Goal: Book appointment/travel/reservation

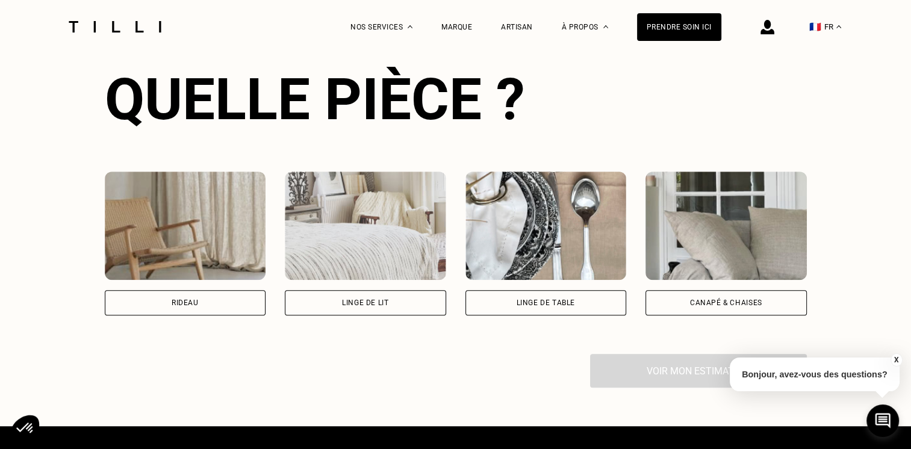
scroll to position [783, 0]
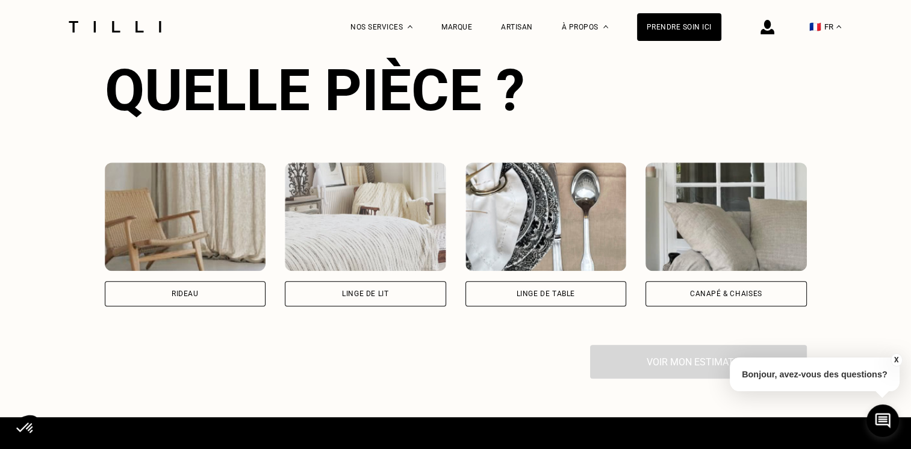
click at [189, 295] on div "Rideau" at bounding box center [185, 293] width 27 height 7
select select "FR"
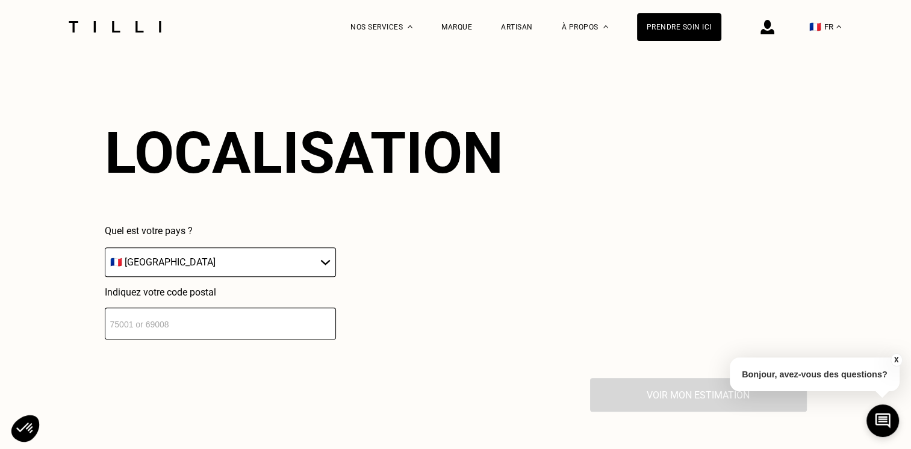
scroll to position [1054, 0]
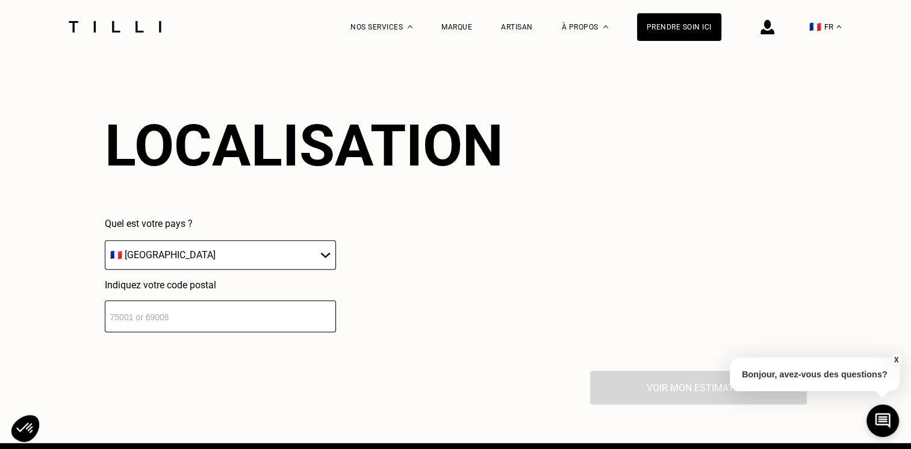
click at [321, 257] on select "🇩🇪 [GEOGRAPHIC_DATA] 🇦🇹 [GEOGRAPHIC_DATA] 🇧🇪 [GEOGRAPHIC_DATA] 🇧🇬 Bulgarie 🇨🇾 C…" at bounding box center [220, 255] width 231 height 30
click at [105, 243] on select "🇩🇪 [GEOGRAPHIC_DATA] 🇦🇹 [GEOGRAPHIC_DATA] 🇧🇪 [GEOGRAPHIC_DATA] 🇧🇬 Bulgarie 🇨🇾 C…" at bounding box center [220, 255] width 231 height 30
click at [258, 316] on input "number" at bounding box center [220, 317] width 231 height 32
type input "93170"
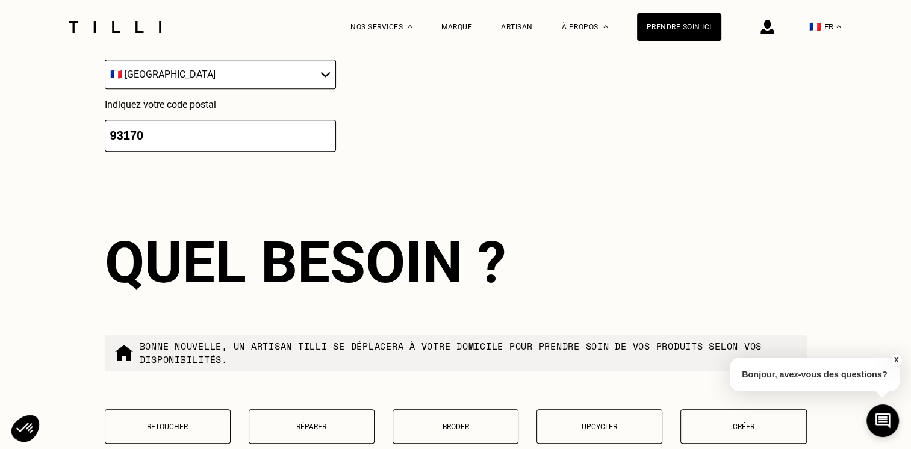
scroll to position [1354, 0]
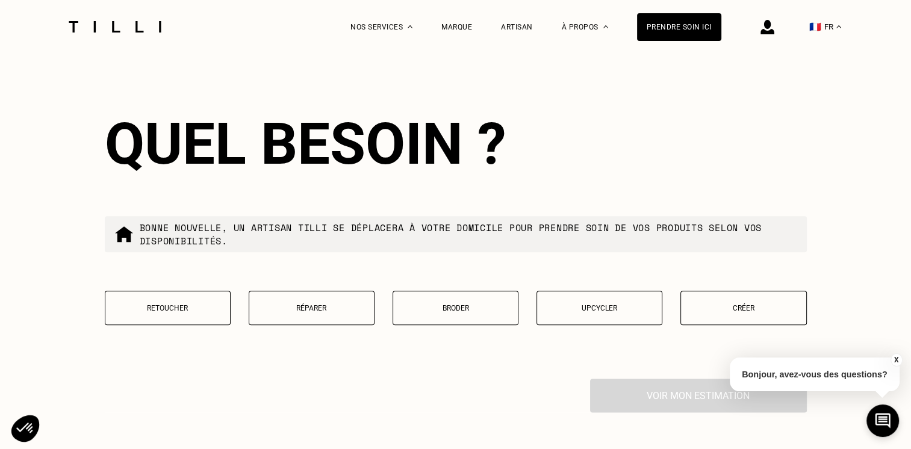
click at [164, 313] on p "Retoucher" at bounding box center [167, 308] width 113 height 8
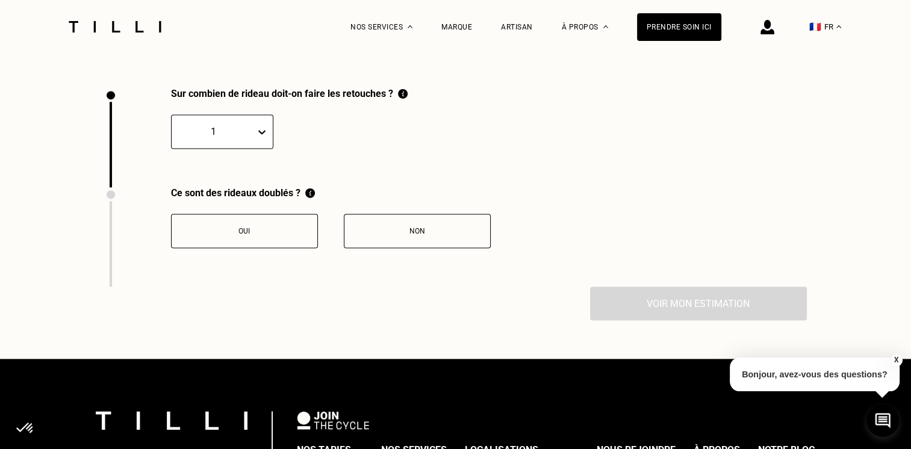
scroll to position [1663, 0]
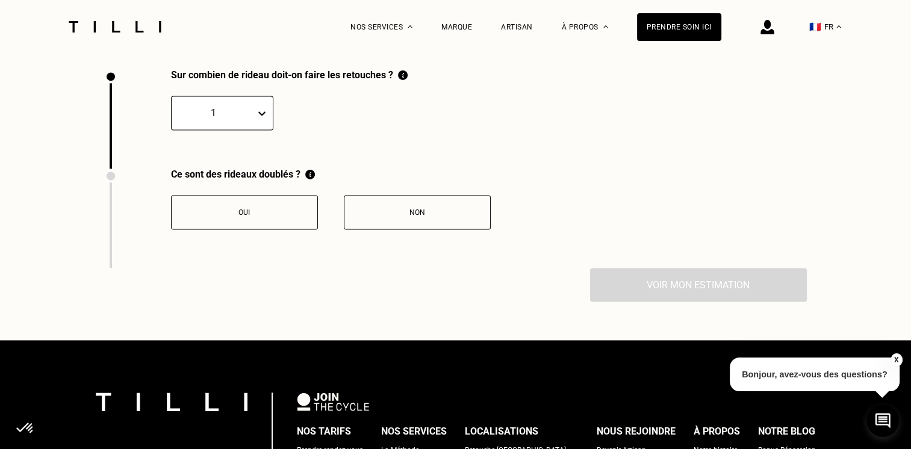
click at [258, 116] on icon at bounding box center [261, 113] width 7 height 4
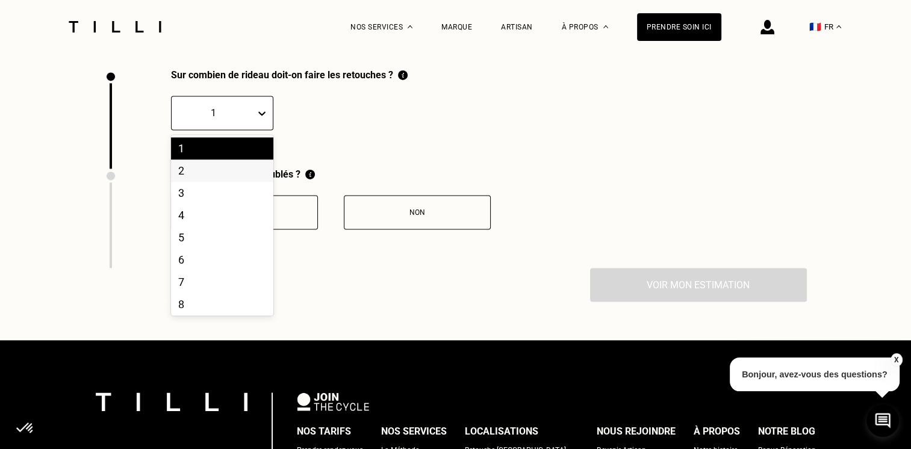
click at [198, 179] on div "2" at bounding box center [222, 171] width 102 height 22
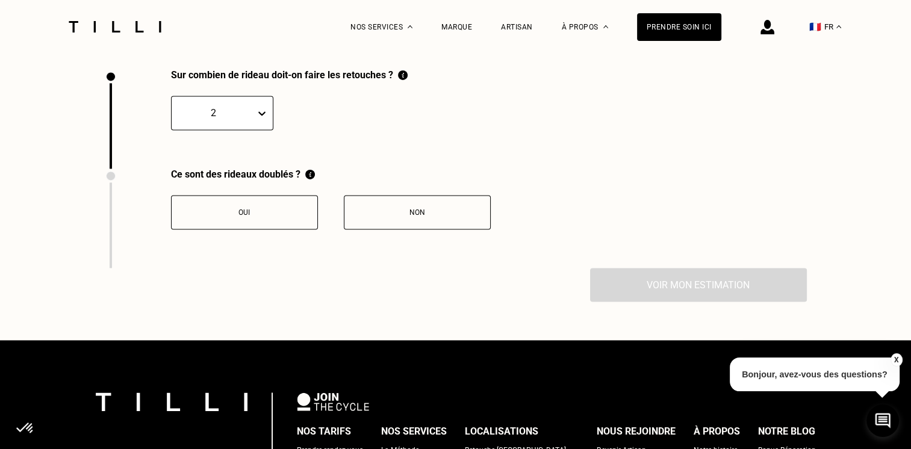
click at [393, 217] on div "Non" at bounding box center [417, 212] width 134 height 8
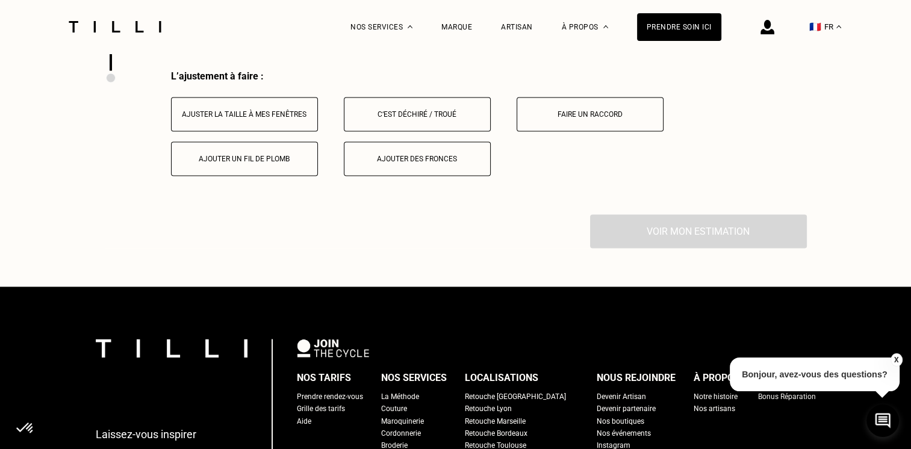
scroll to position [1862, 0]
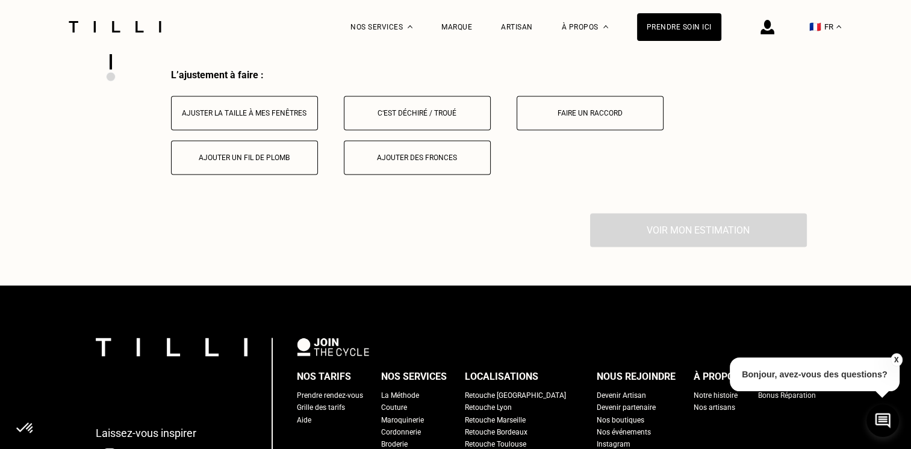
click at [238, 117] on div "Ajuster la taille à mes fenêtres" at bounding box center [245, 113] width 134 height 8
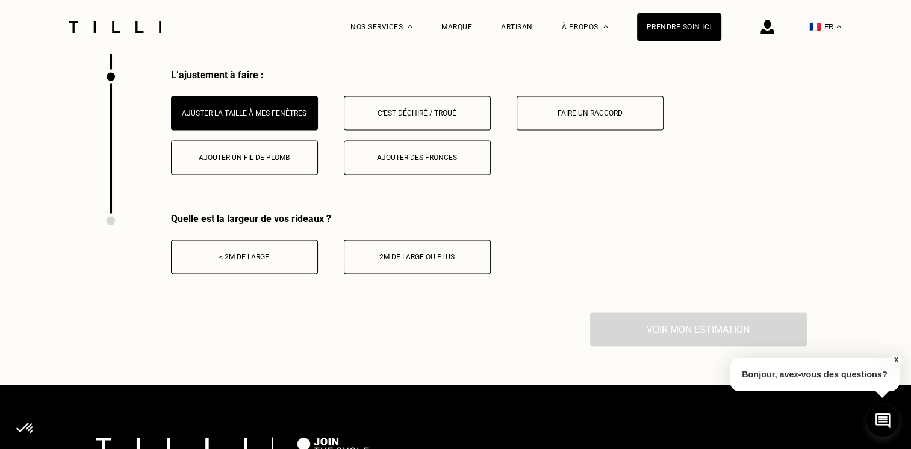
click at [388, 167] on button "Ajouter des fronces" at bounding box center [417, 157] width 147 height 34
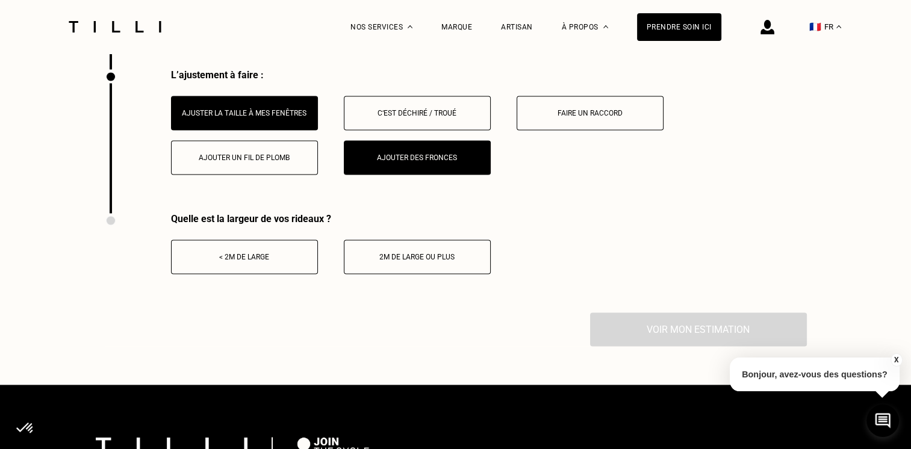
click at [263, 162] on div "Ajouter un fil de plomb" at bounding box center [245, 158] width 134 height 8
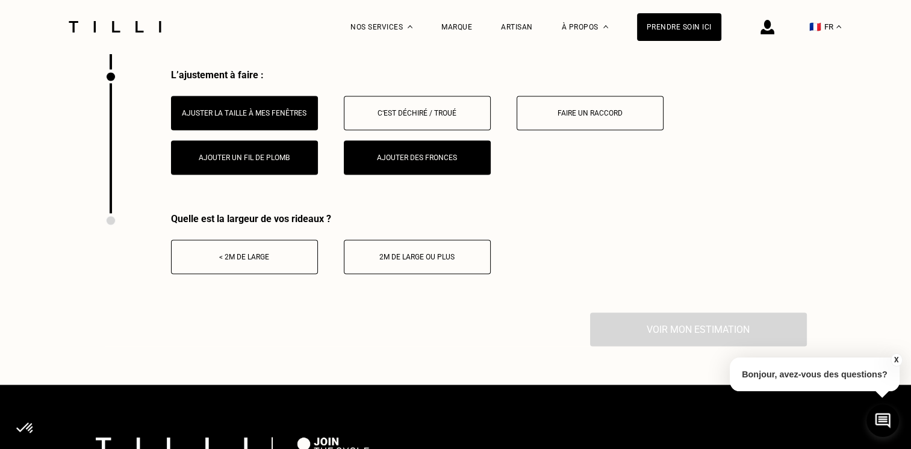
click at [406, 259] on div "2m de large ou plus" at bounding box center [417, 257] width 134 height 8
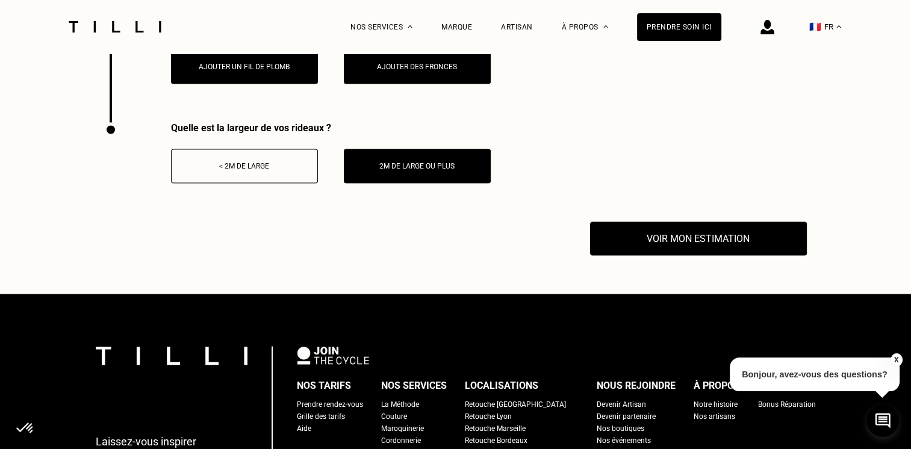
scroll to position [1982, 0]
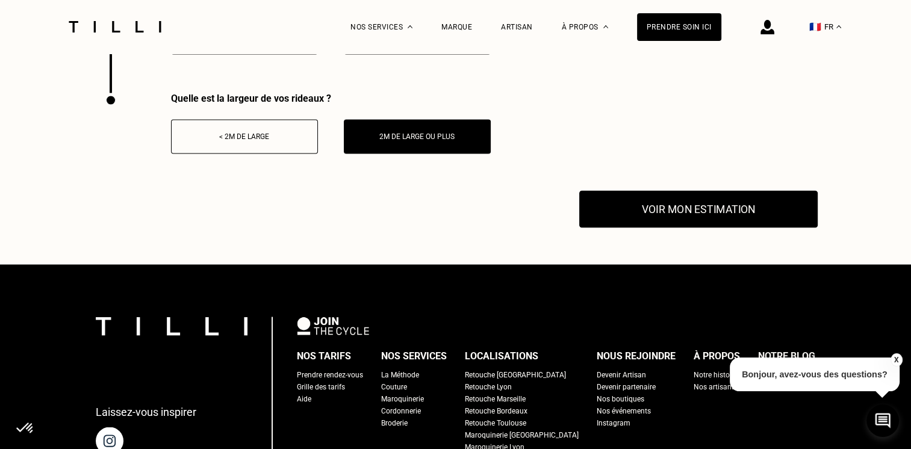
click at [695, 217] on button "Voir mon estimation" at bounding box center [698, 208] width 238 height 37
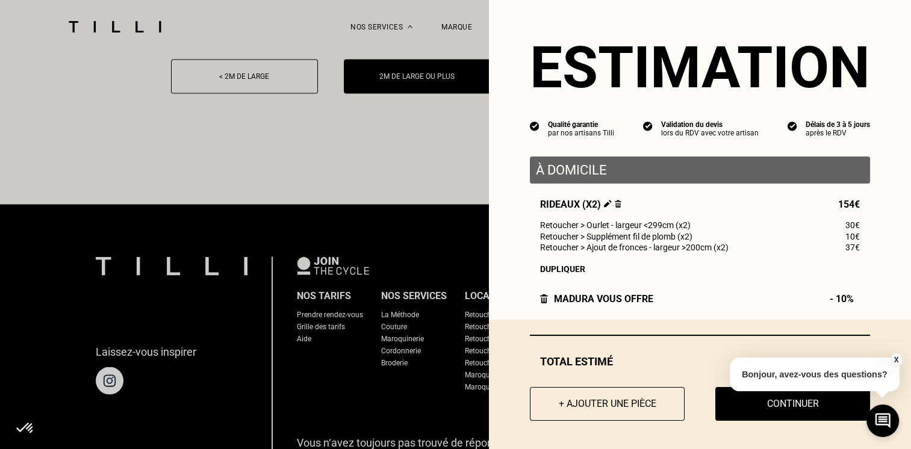
scroll to position [0, 0]
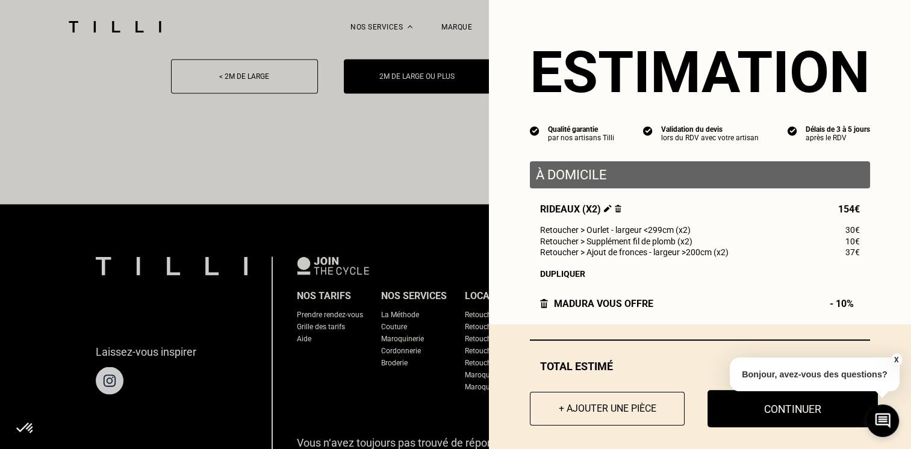
click at [783, 411] on button "Continuer" at bounding box center [793, 408] width 170 height 37
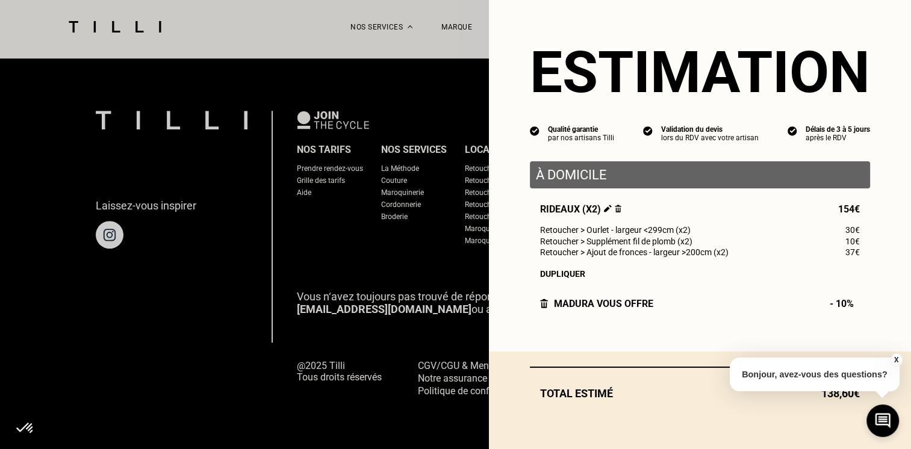
scroll to position [1143, 0]
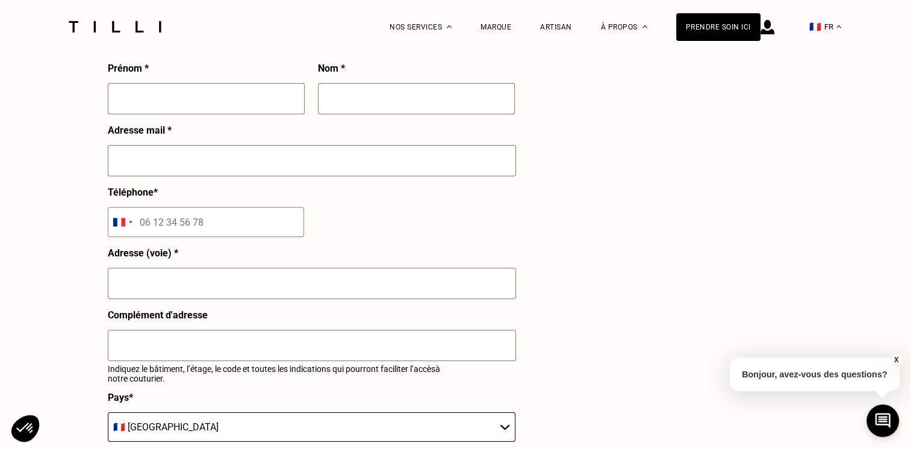
select select "FR"
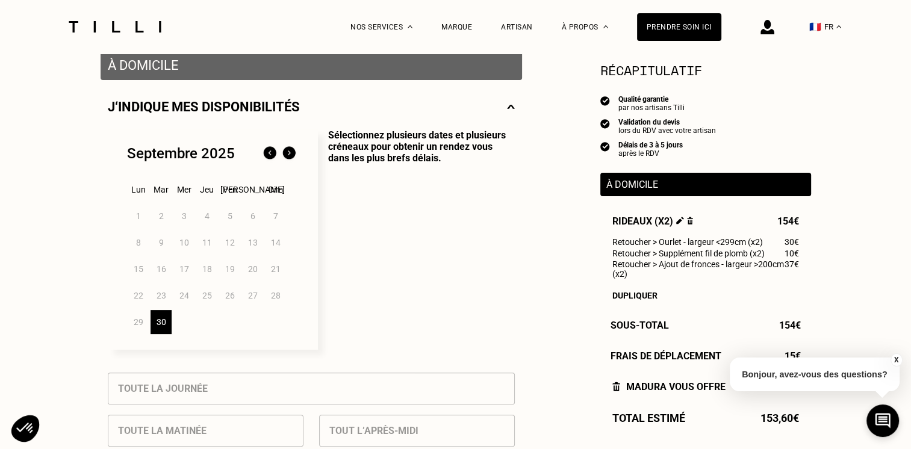
scroll to position [301, 0]
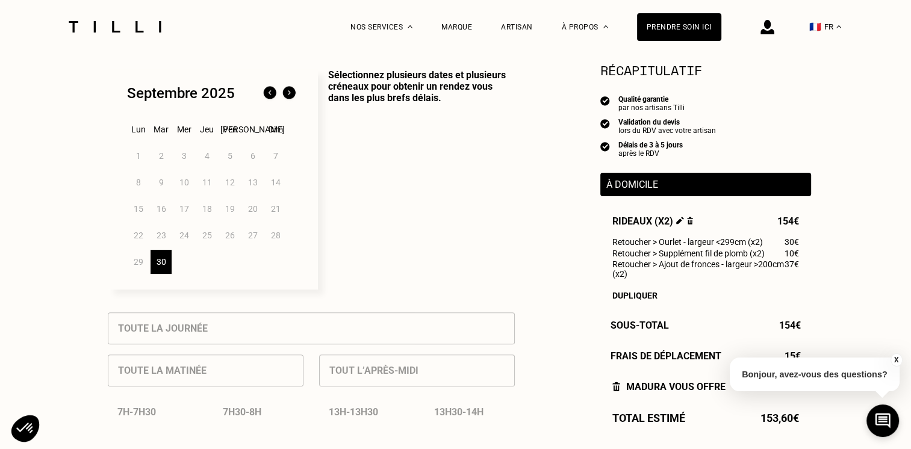
click at [896, 359] on button "X" at bounding box center [896, 360] width 12 height 13
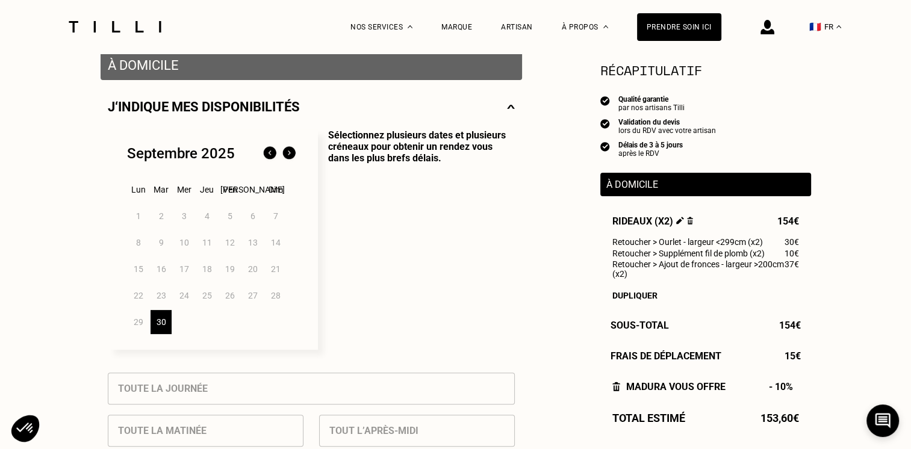
click at [287, 155] on img at bounding box center [288, 153] width 19 height 19
click at [208, 276] on div "16" at bounding box center [206, 269] width 21 height 24
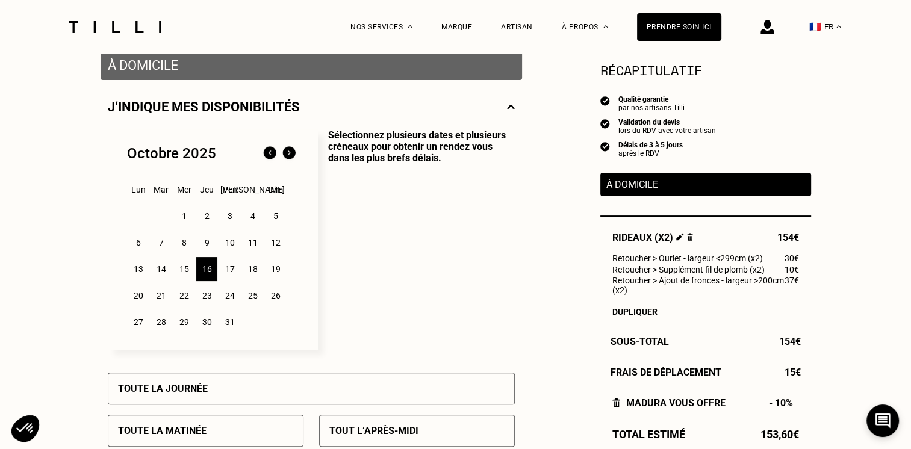
click at [228, 276] on div "17" at bounding box center [229, 269] width 21 height 24
click at [208, 273] on div "16" at bounding box center [206, 269] width 21 height 24
click at [230, 272] on div "17" at bounding box center [229, 269] width 21 height 24
click at [210, 273] on div "16" at bounding box center [206, 269] width 21 height 24
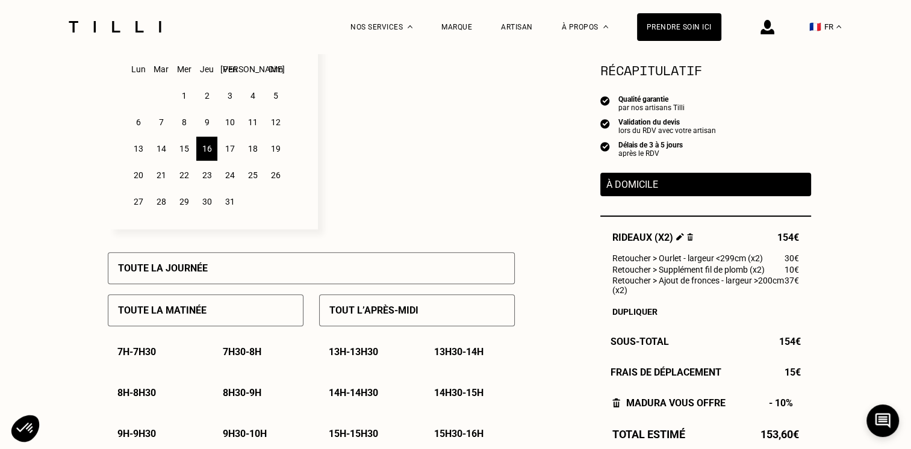
scroll to position [422, 0]
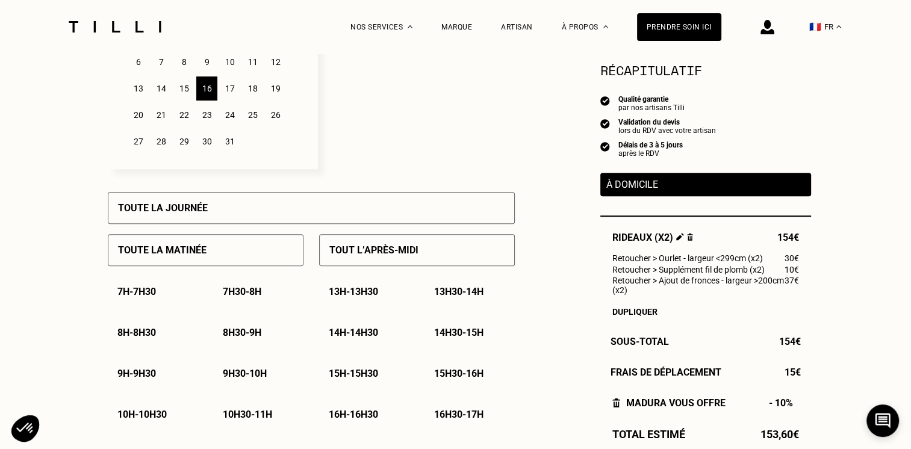
click at [176, 254] on p "Toute la matinée" at bounding box center [162, 249] width 89 height 11
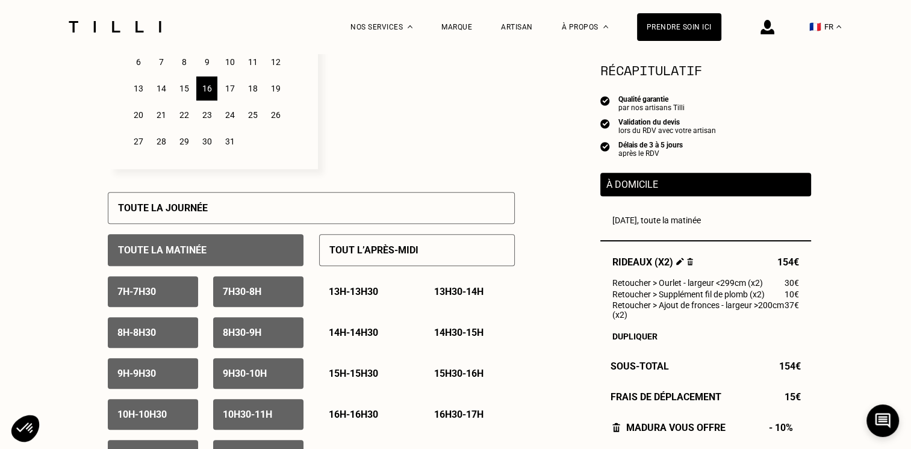
click at [243, 209] on div "Toute la journée" at bounding box center [311, 208] width 407 height 32
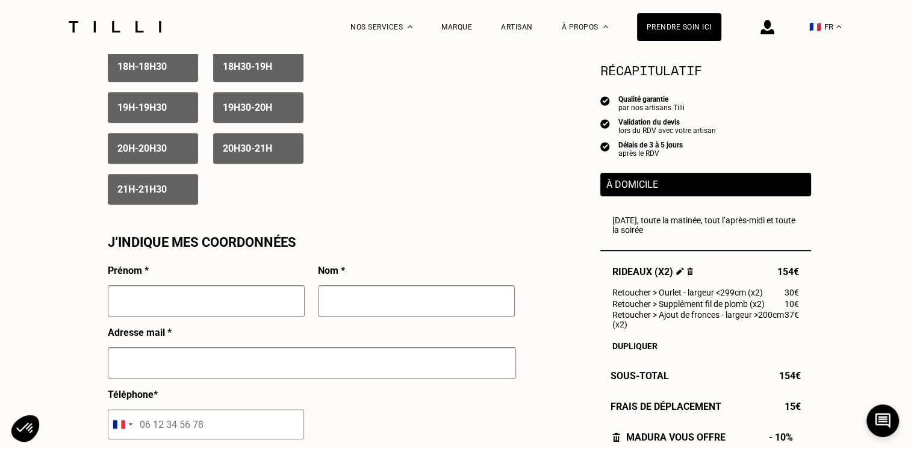
scroll to position [964, 0]
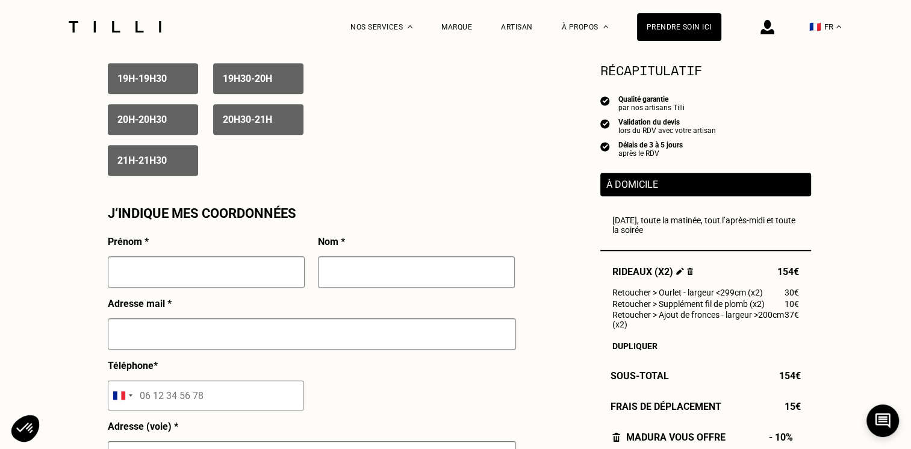
click at [146, 275] on input "text" at bounding box center [206, 272] width 197 height 31
type input "[PERSON_NAME]"
click at [328, 274] on input "text" at bounding box center [416, 272] width 197 height 31
type input "WOWK"
click at [198, 334] on input "text" at bounding box center [312, 334] width 408 height 31
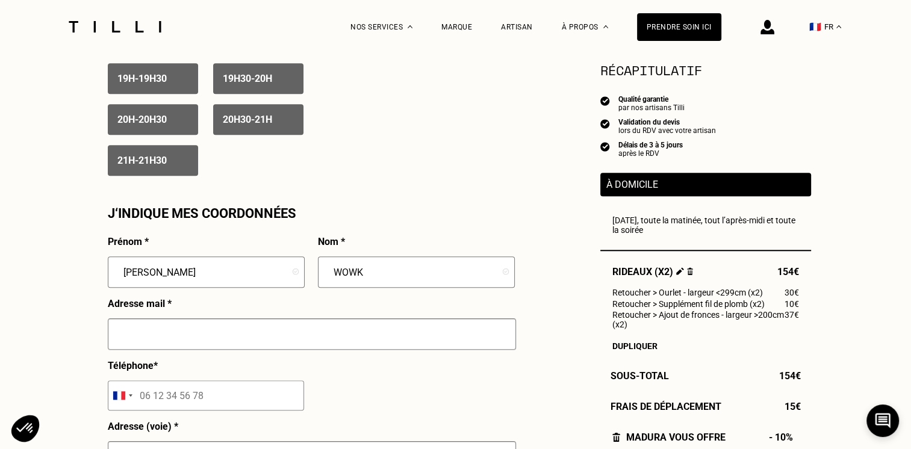
type input "[PERSON_NAME][EMAIL_ADDRESS][DOMAIN_NAME]"
type input "[STREET_ADDRESS]"
type input "L'Aiguillon-la-Presqu'île"
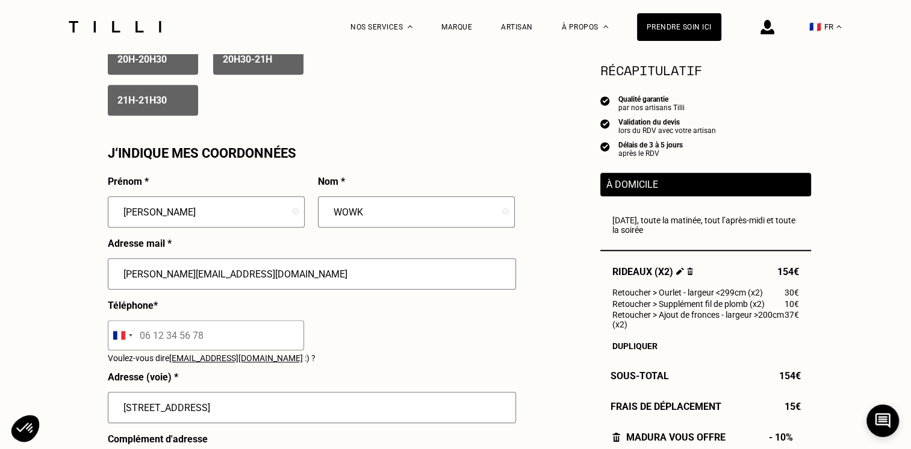
scroll to position [1084, 0]
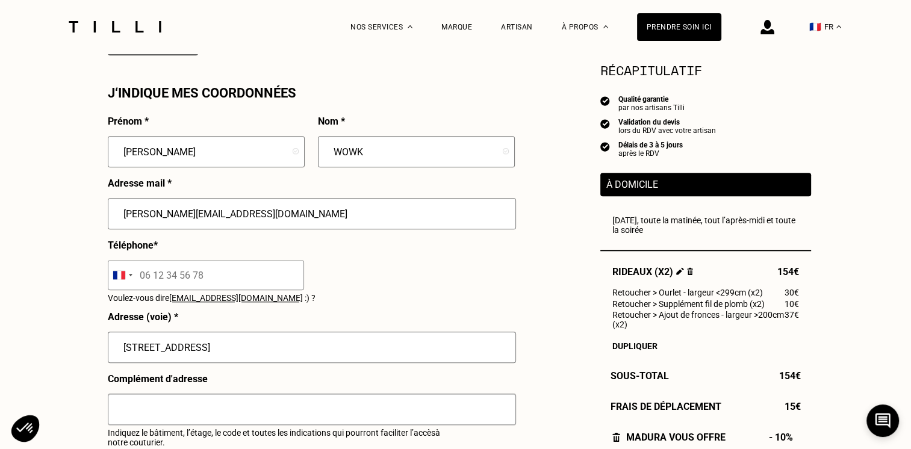
click at [251, 303] on span "[EMAIL_ADDRESS][DOMAIN_NAME]" at bounding box center [236, 298] width 134 height 10
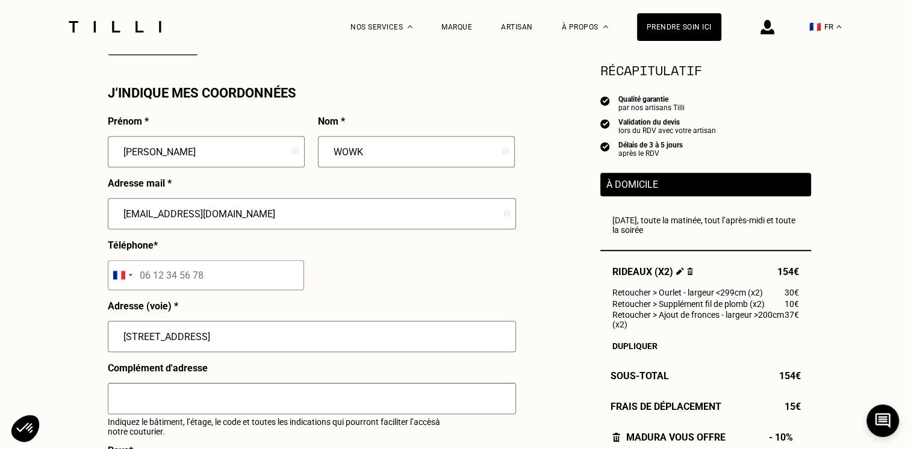
click at [140, 218] on input "[EMAIL_ADDRESS][DOMAIN_NAME]" at bounding box center [312, 213] width 408 height 31
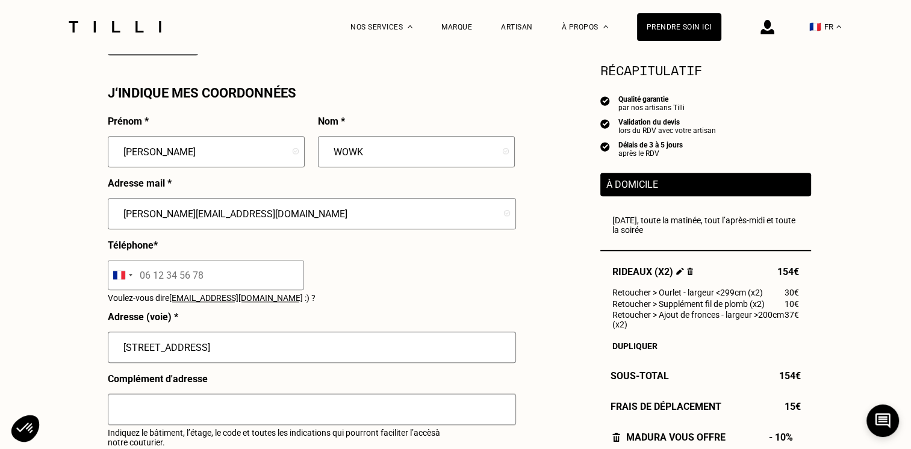
type input "[PERSON_NAME][EMAIL_ADDRESS][DOMAIN_NAME]"
click at [212, 279] on input "tel" at bounding box center [206, 275] width 196 height 30
type input "06 21 95 05 68"
click at [120, 352] on input "[STREET_ADDRESS]" at bounding box center [312, 347] width 408 height 31
click at [222, 357] on input "[STREET_ADDRESS]" at bounding box center [312, 347] width 408 height 31
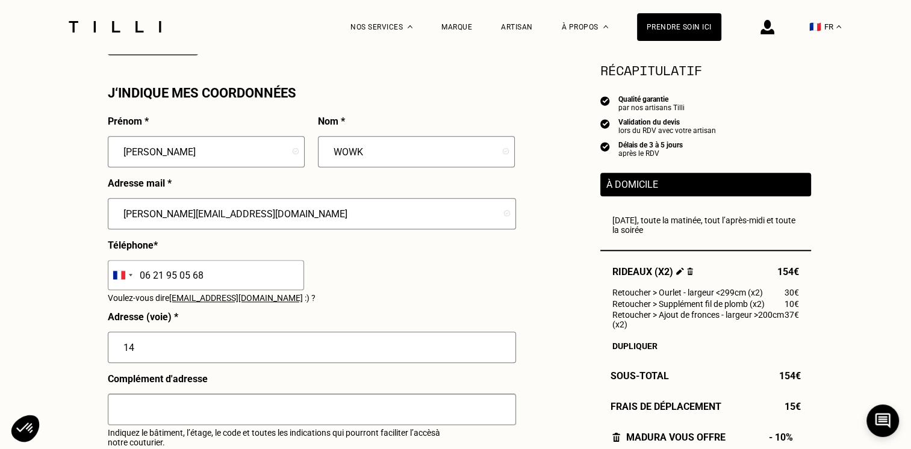
type input "1"
type input "[STREET_ADDRESS]"
type input "appartement 151 A"
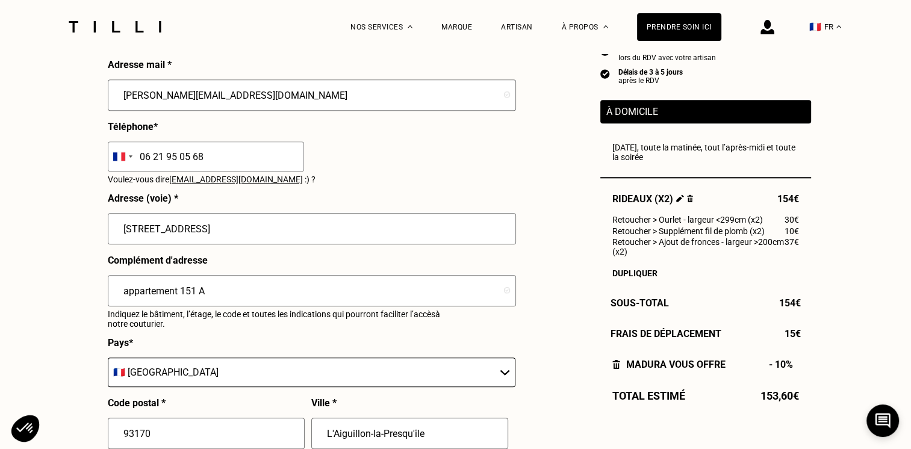
scroll to position [1265, 0]
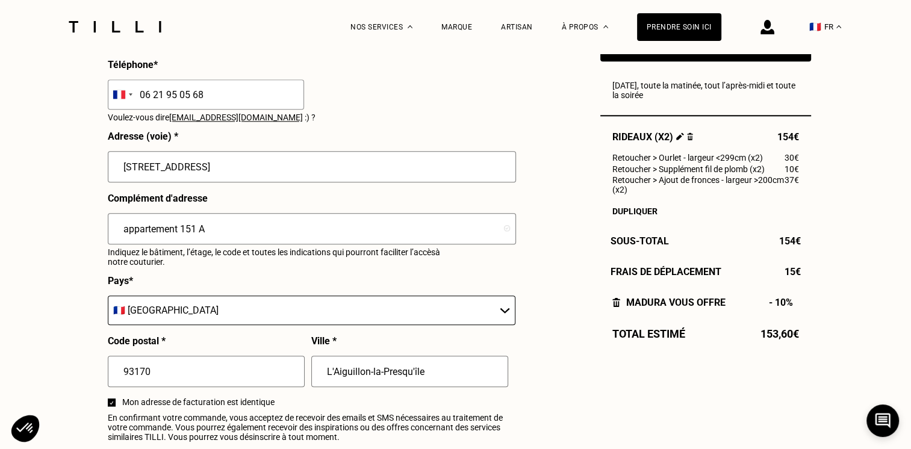
click at [426, 377] on input "L'Aiguillon-la-Presqu'île" at bounding box center [409, 371] width 197 height 31
type input "L"
click at [344, 377] on input "Ba" at bounding box center [409, 371] width 197 height 31
click at [340, 378] on input "Ba" at bounding box center [409, 371] width 197 height 31
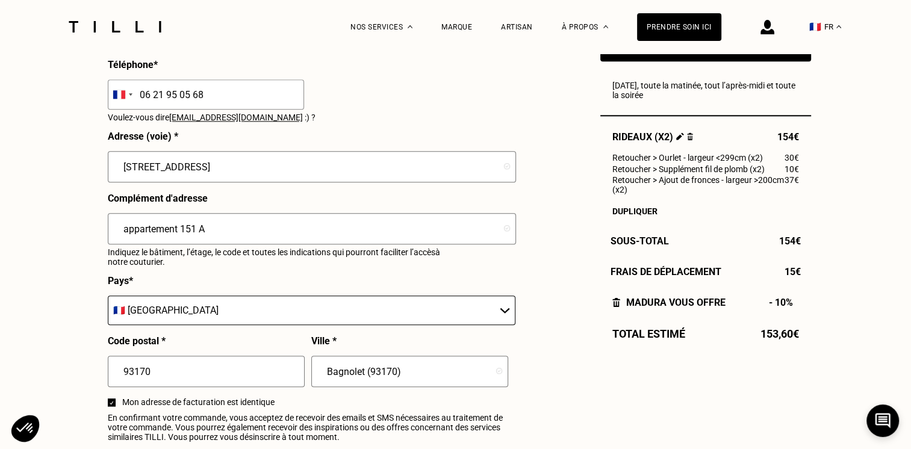
click at [404, 375] on input "Bagnolet (93170)" at bounding box center [409, 371] width 197 height 31
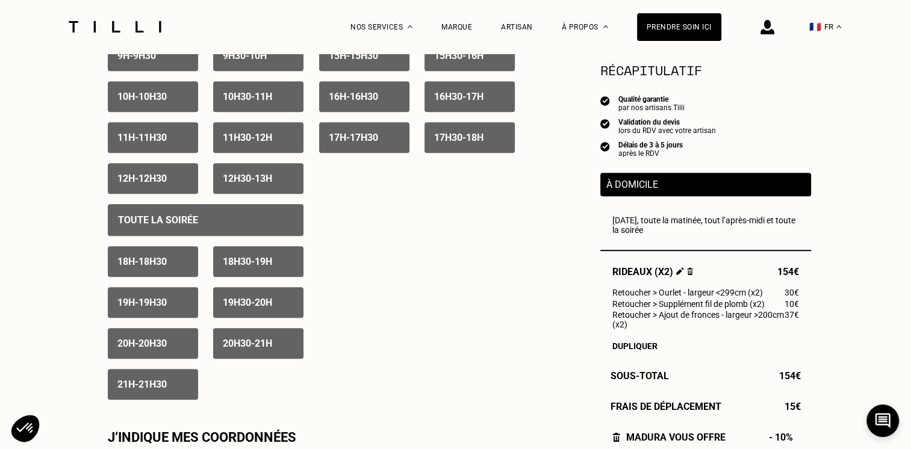
scroll to position [723, 0]
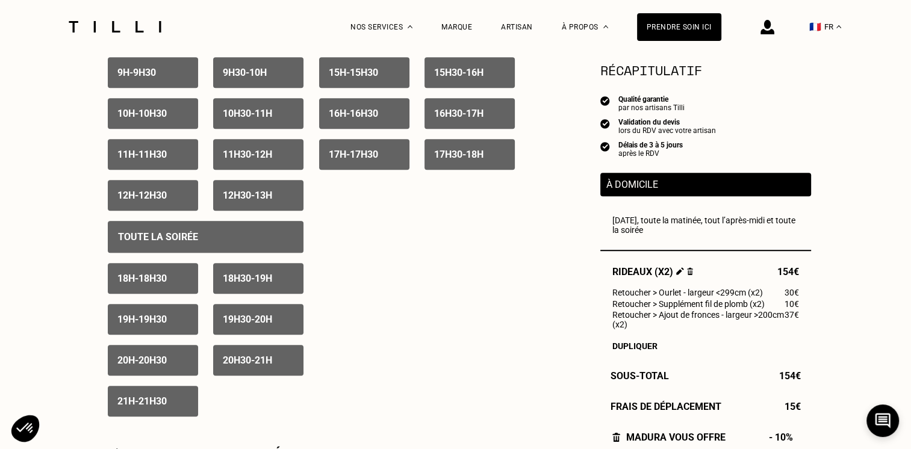
type input "Bagnolet"
click at [176, 242] on p "Toute la soirée" at bounding box center [158, 236] width 80 height 11
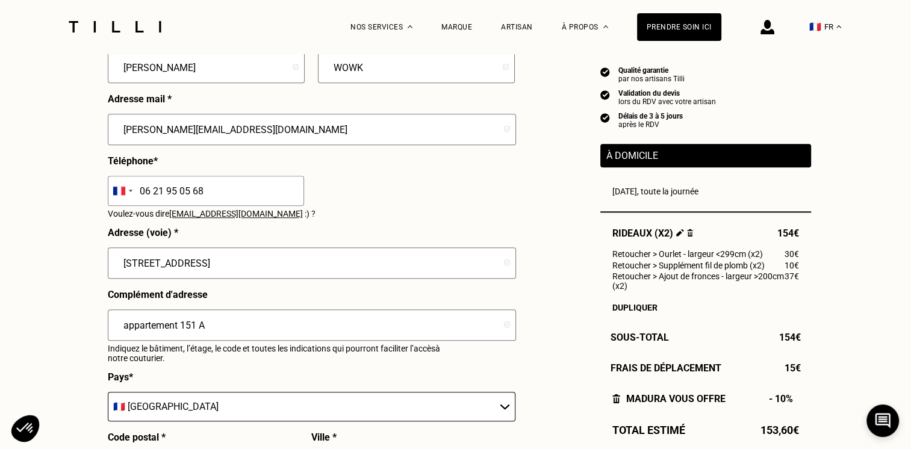
scroll to position [1204, 0]
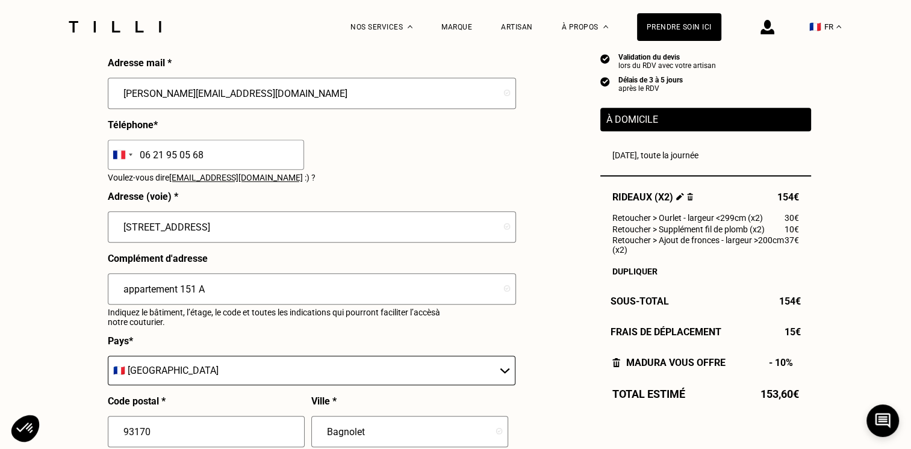
click at [231, 293] on input "appartement 151 A" at bounding box center [312, 288] width 408 height 31
click at [205, 294] on input "appartement 151 A (code A3814)" at bounding box center [312, 288] width 408 height 31
click at [299, 293] on input "appartement 151 A (15ième étage) (code A3814)" at bounding box center [312, 288] width 408 height 31
click at [311, 292] on input "appartement 151 A (15ième étage) (code batiment A3814)" at bounding box center [312, 288] width 408 height 31
click at [395, 291] on input "appartement 151 A (15ième étage) (code bâtiment A3814)" at bounding box center [312, 288] width 408 height 31
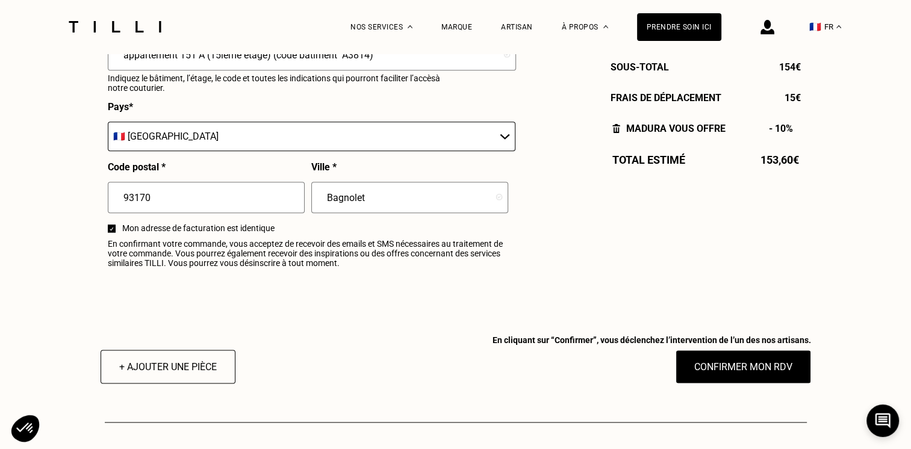
scroll to position [1445, 0]
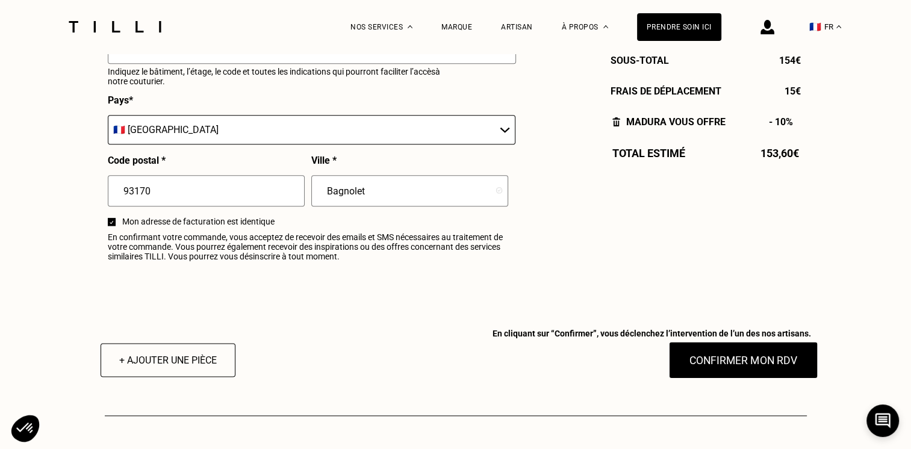
type input "appartement 151 A (15ième étage) (code bâtiment A3814)"
click at [735, 370] on button "Confirmer mon RDV" at bounding box center [742, 359] width 149 height 37
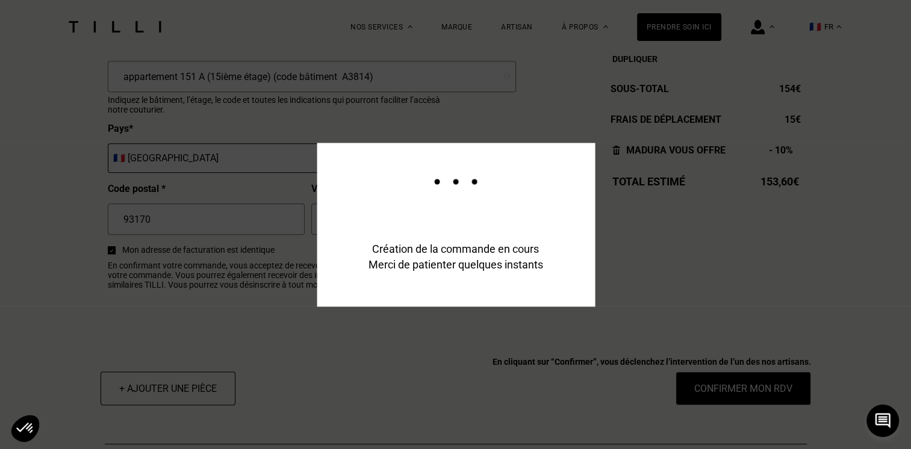
scroll to position [1474, 0]
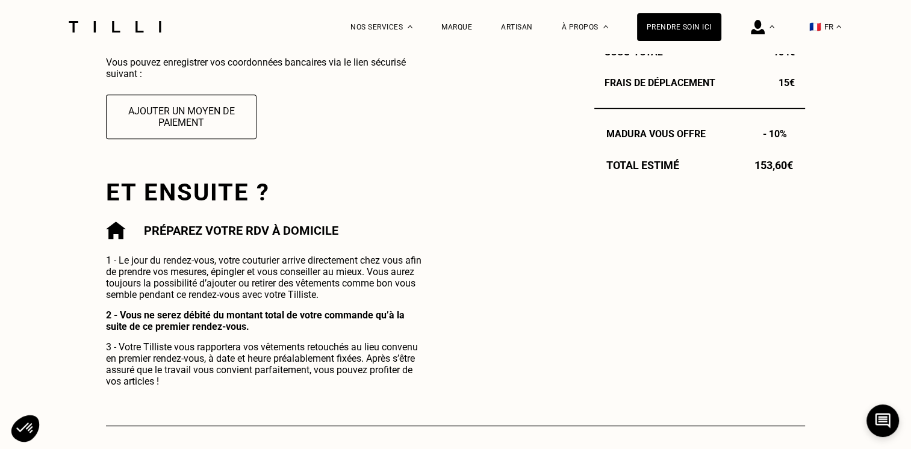
scroll to position [301, 0]
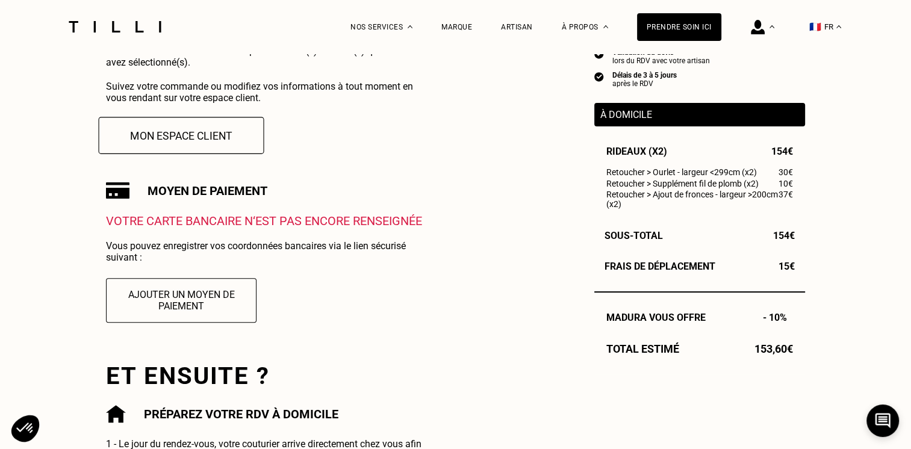
click at [181, 136] on button "Mon espace client" at bounding box center [182, 135] width 166 height 37
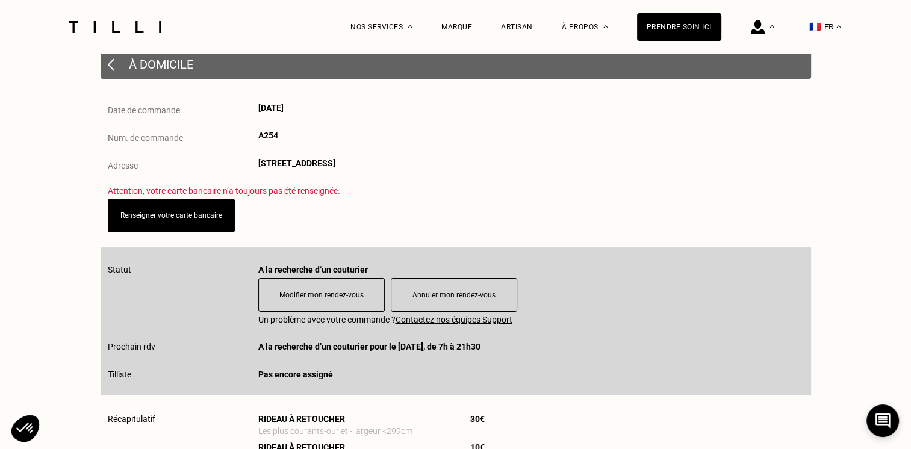
scroll to position [120, 0]
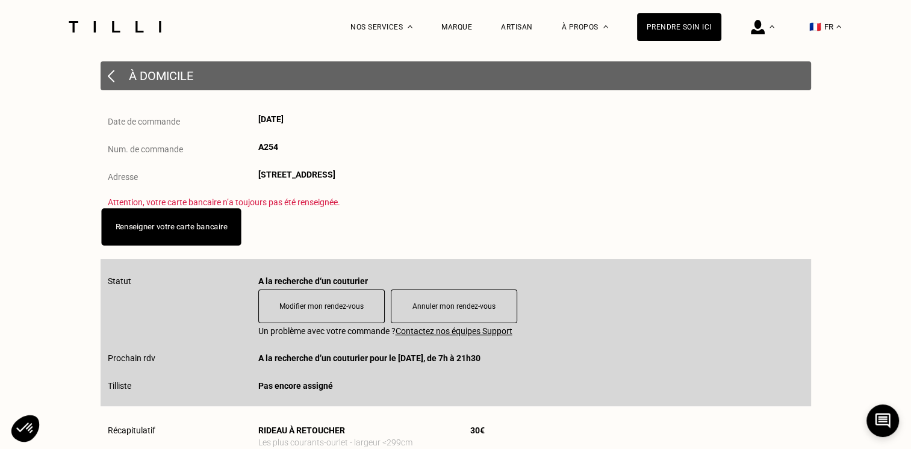
click at [176, 231] on link "Renseigner votre carte bancaire" at bounding box center [171, 226] width 112 height 9
